Goal: Transaction & Acquisition: Purchase product/service

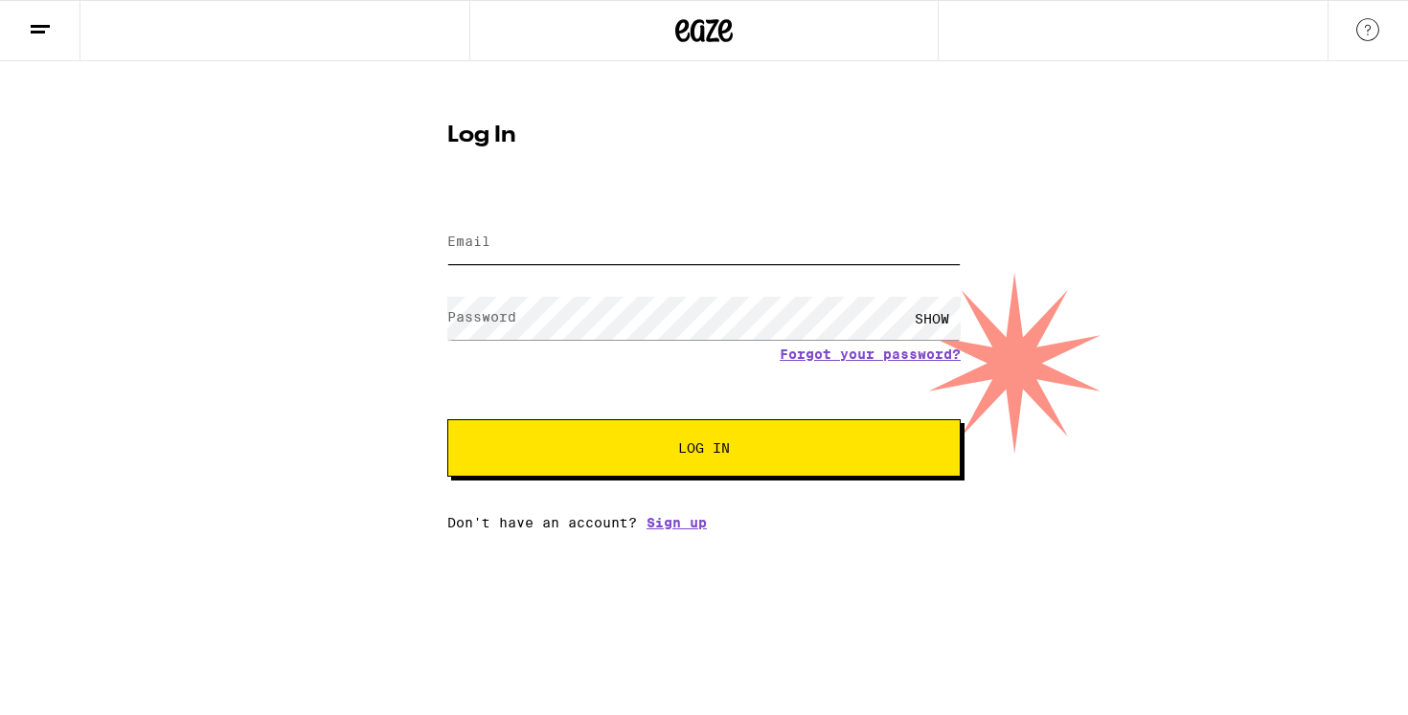
type input "[EMAIL_ADDRESS][DOMAIN_NAME]"
click at [276, 366] on div "Log In Email Email [EMAIL_ADDRESS][DOMAIN_NAME] Password Password SHOW Forgot y…" at bounding box center [704, 295] width 1408 height 469
click at [927, 312] on div "SHOW" at bounding box center [931, 318] width 57 height 43
click at [705, 455] on span "Log In" at bounding box center [704, 448] width 52 height 13
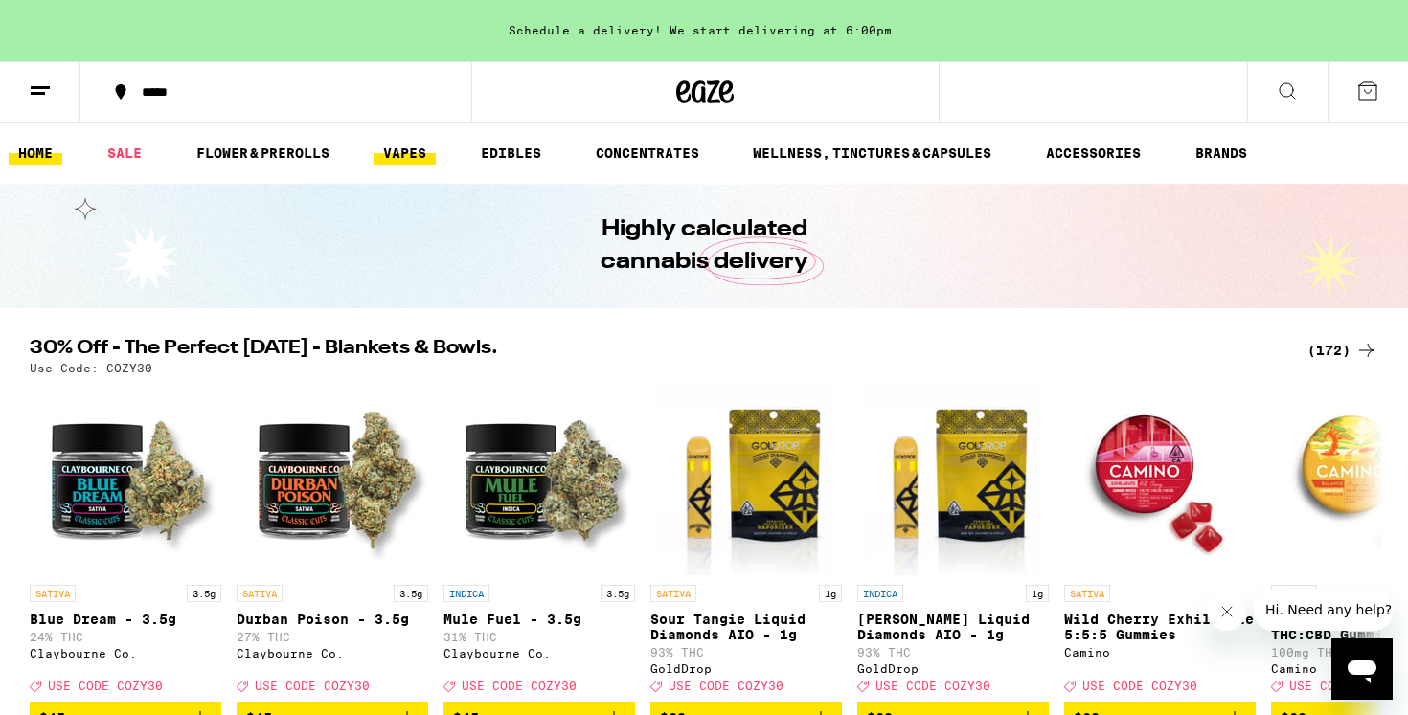
click at [408, 152] on link "VAPES" at bounding box center [405, 153] width 62 height 23
